Goal: Transaction & Acquisition: Purchase product/service

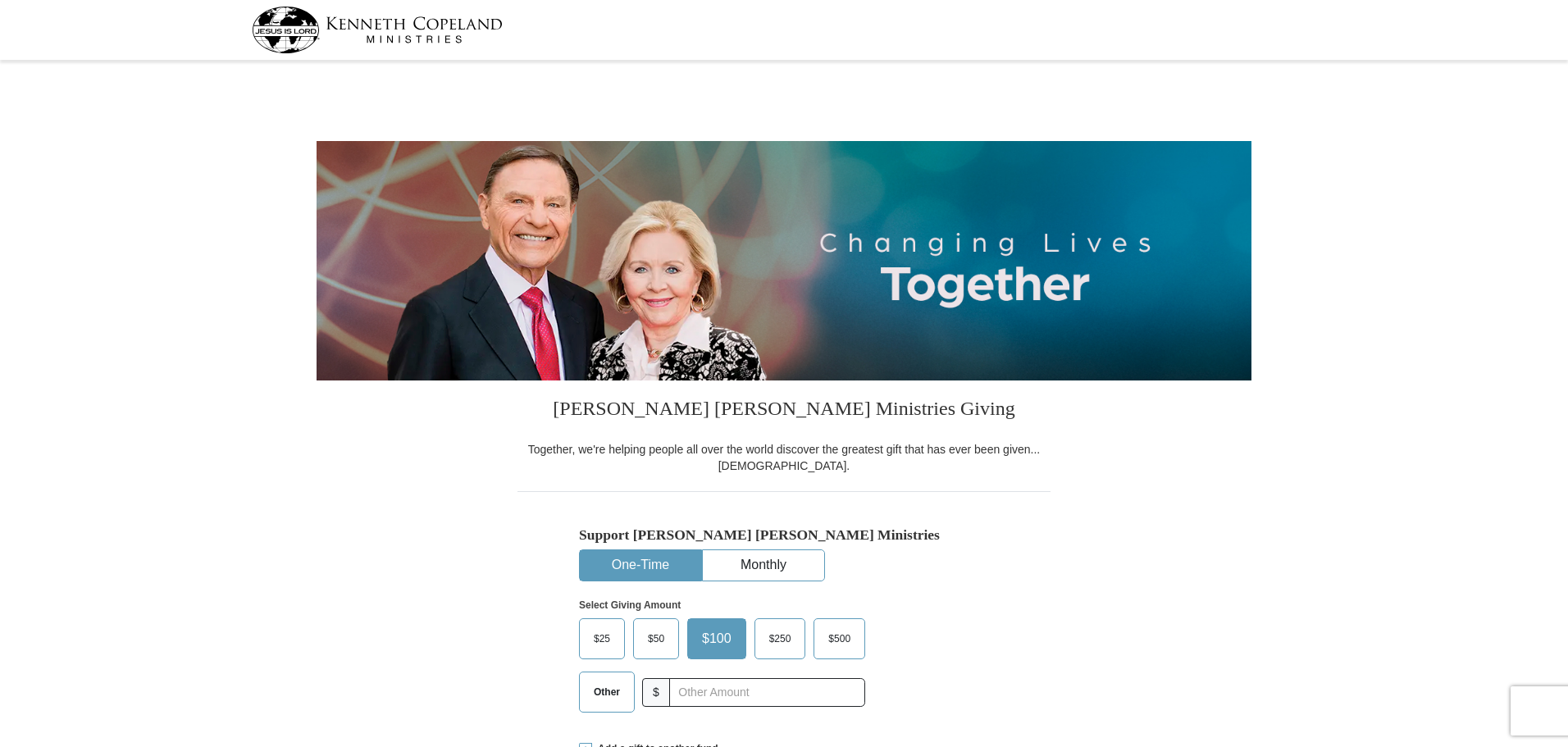
select select "NC"
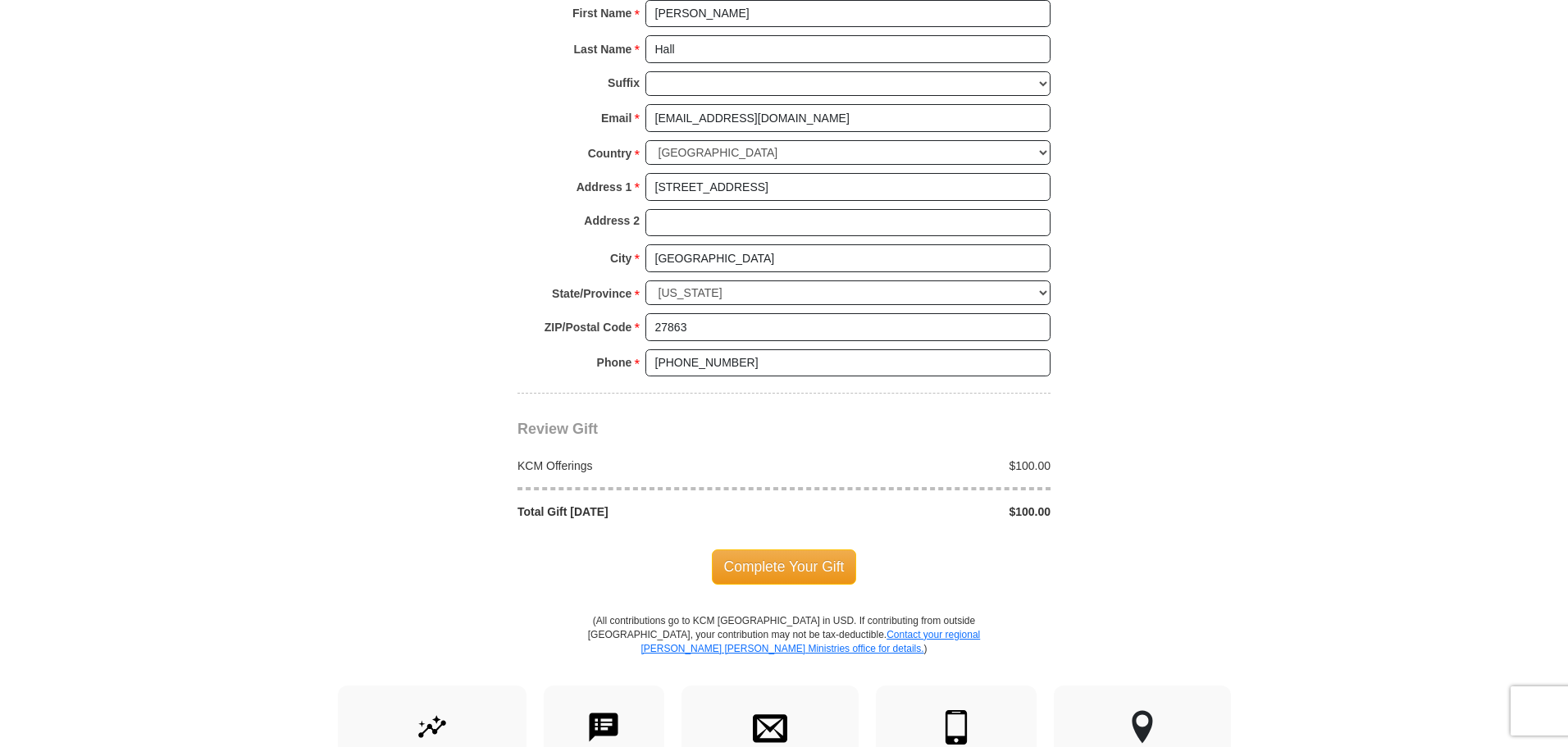
scroll to position [1148, 0]
click at [781, 566] on span "Complete Your Gift" at bounding box center [784, 564] width 145 height 34
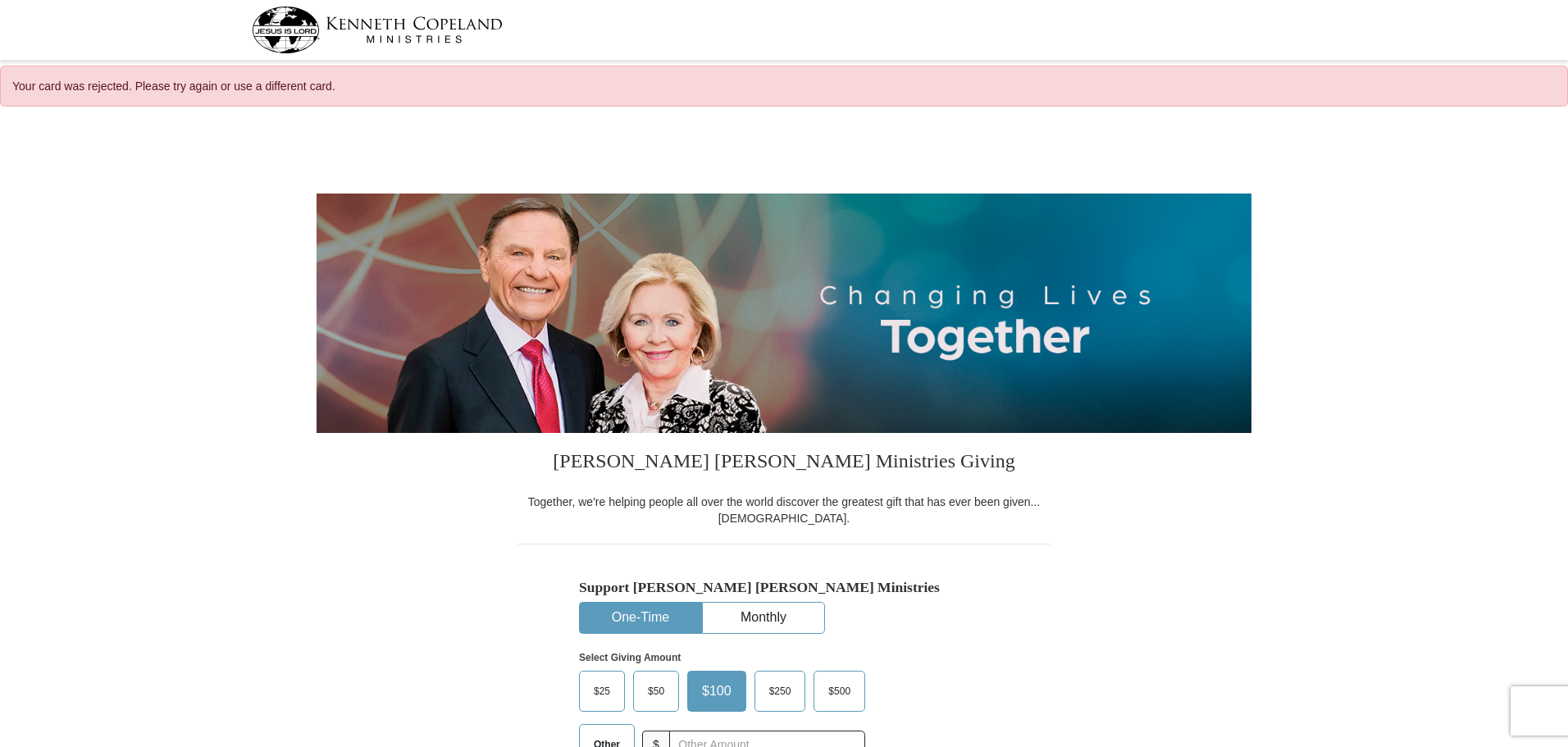
select select "NC"
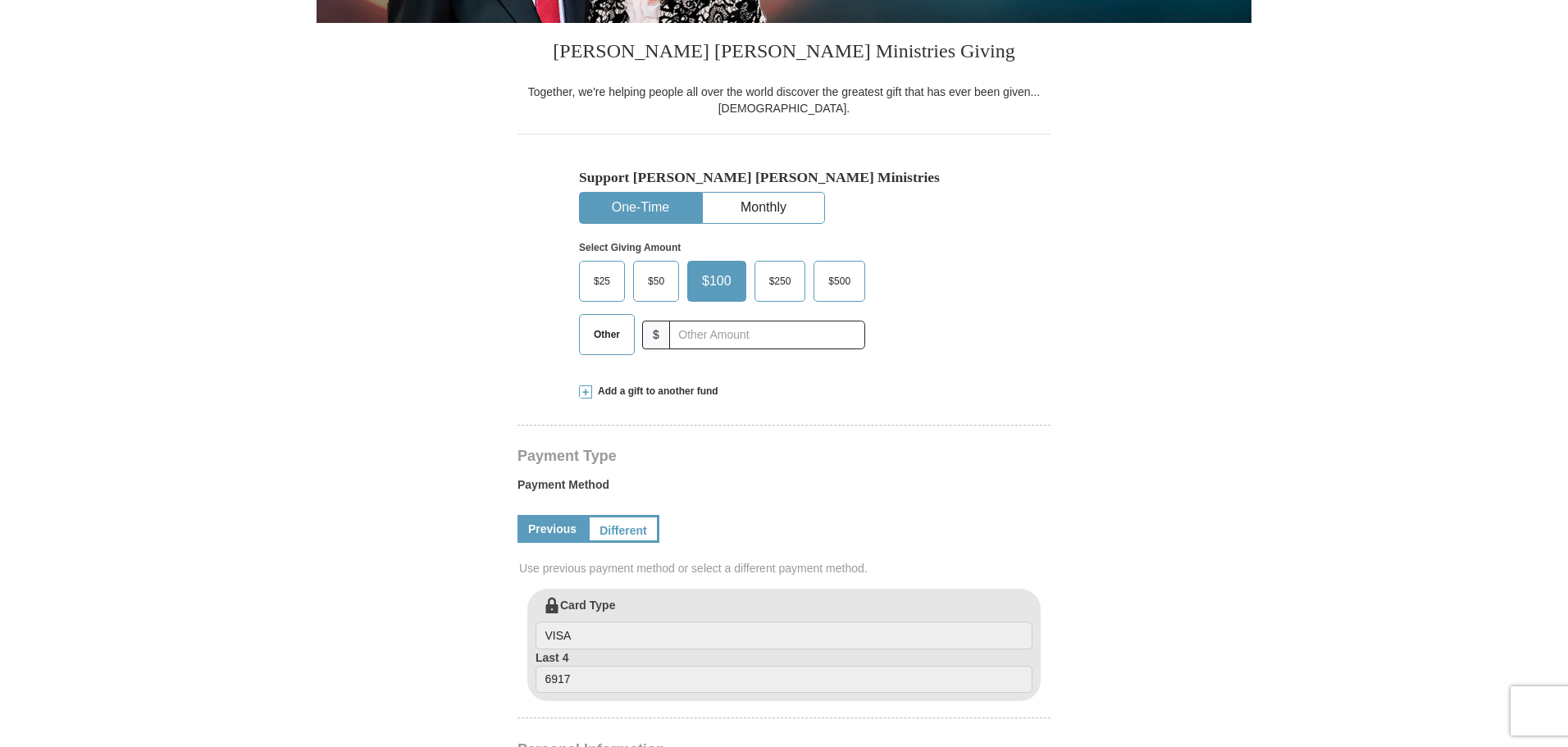
scroll to position [492, 0]
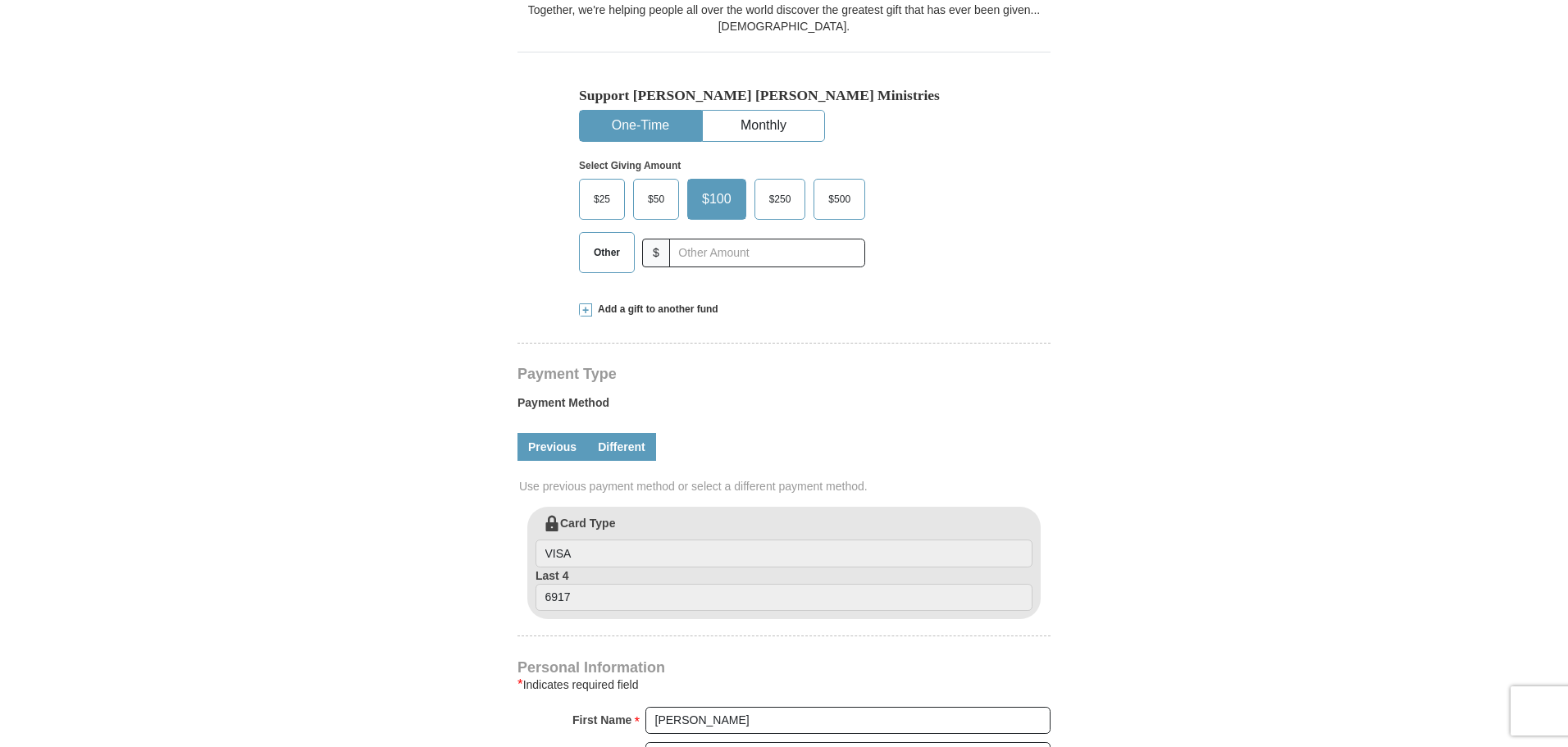
click at [618, 449] on link "Different" at bounding box center [622, 447] width 68 height 28
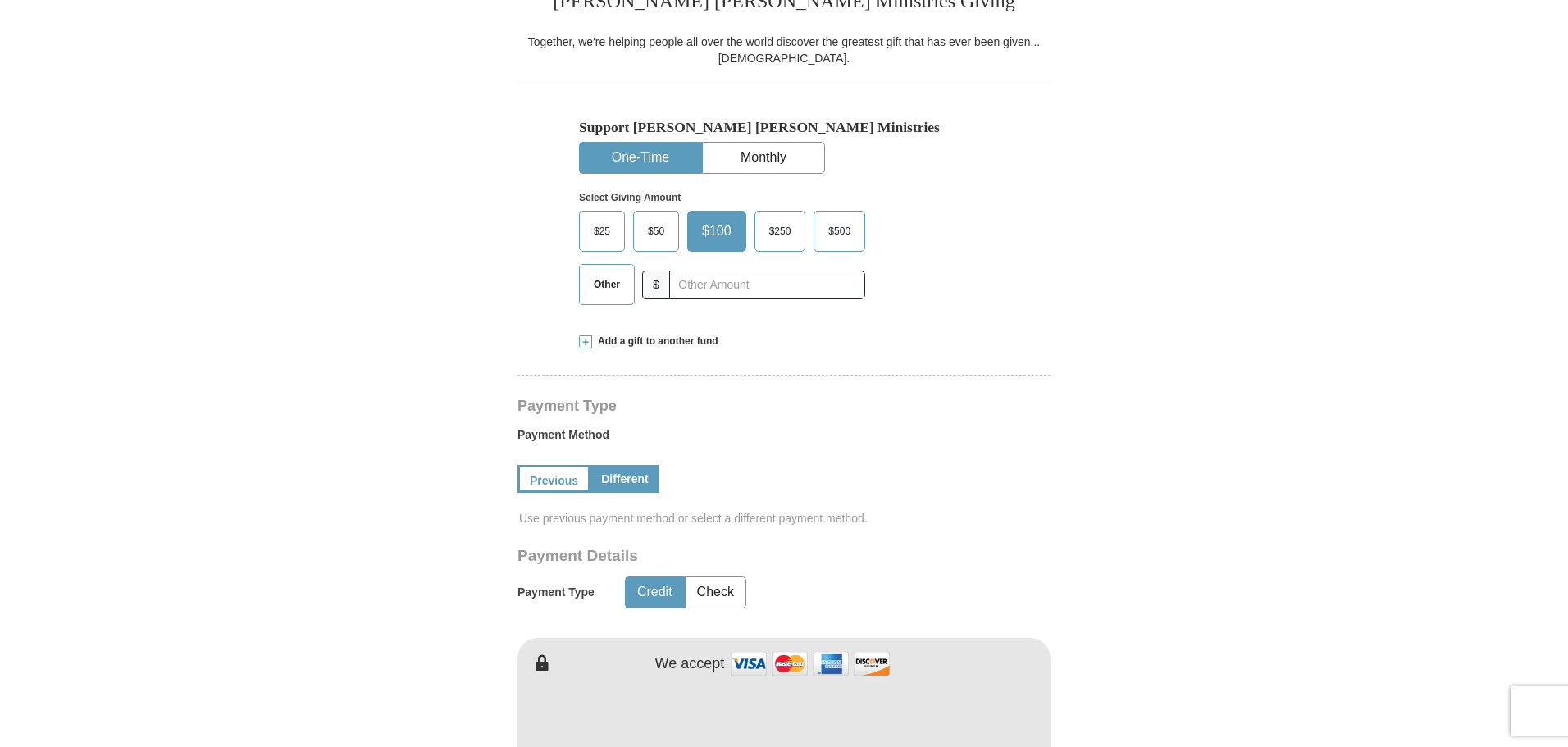
scroll to position [410, 0]
